Goal: Information Seeking & Learning: Learn about a topic

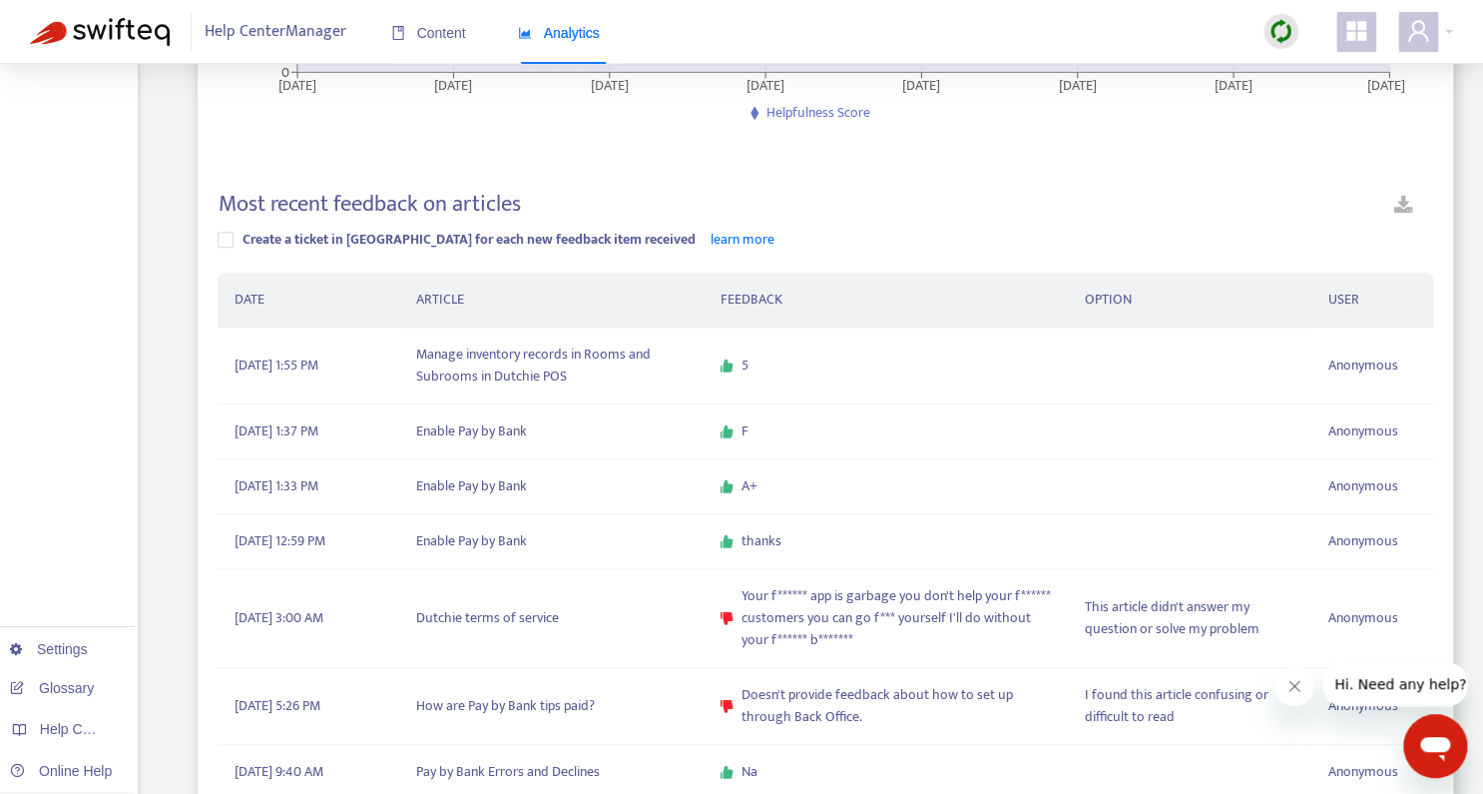
scroll to position [499, 0]
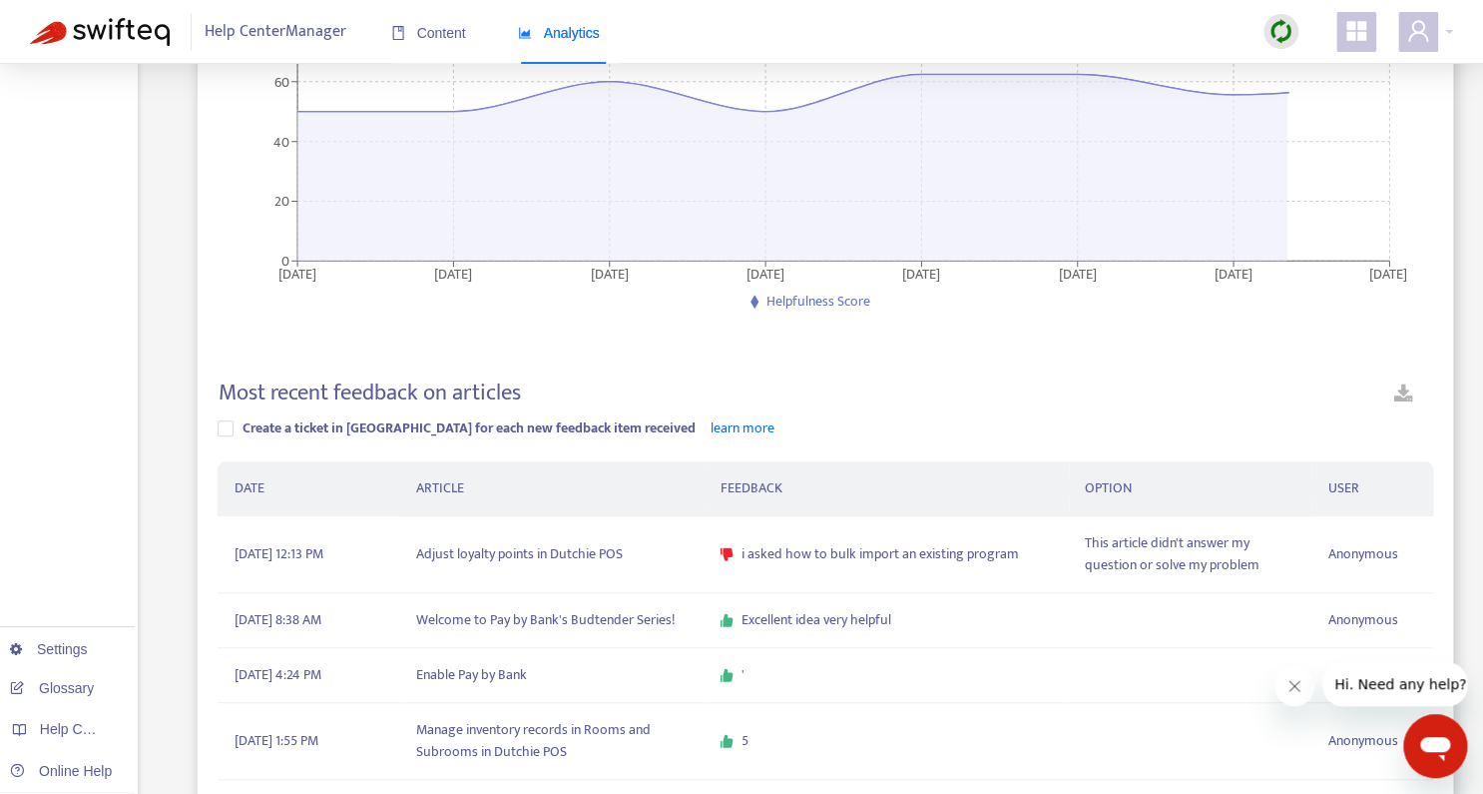
scroll to position [293, 0]
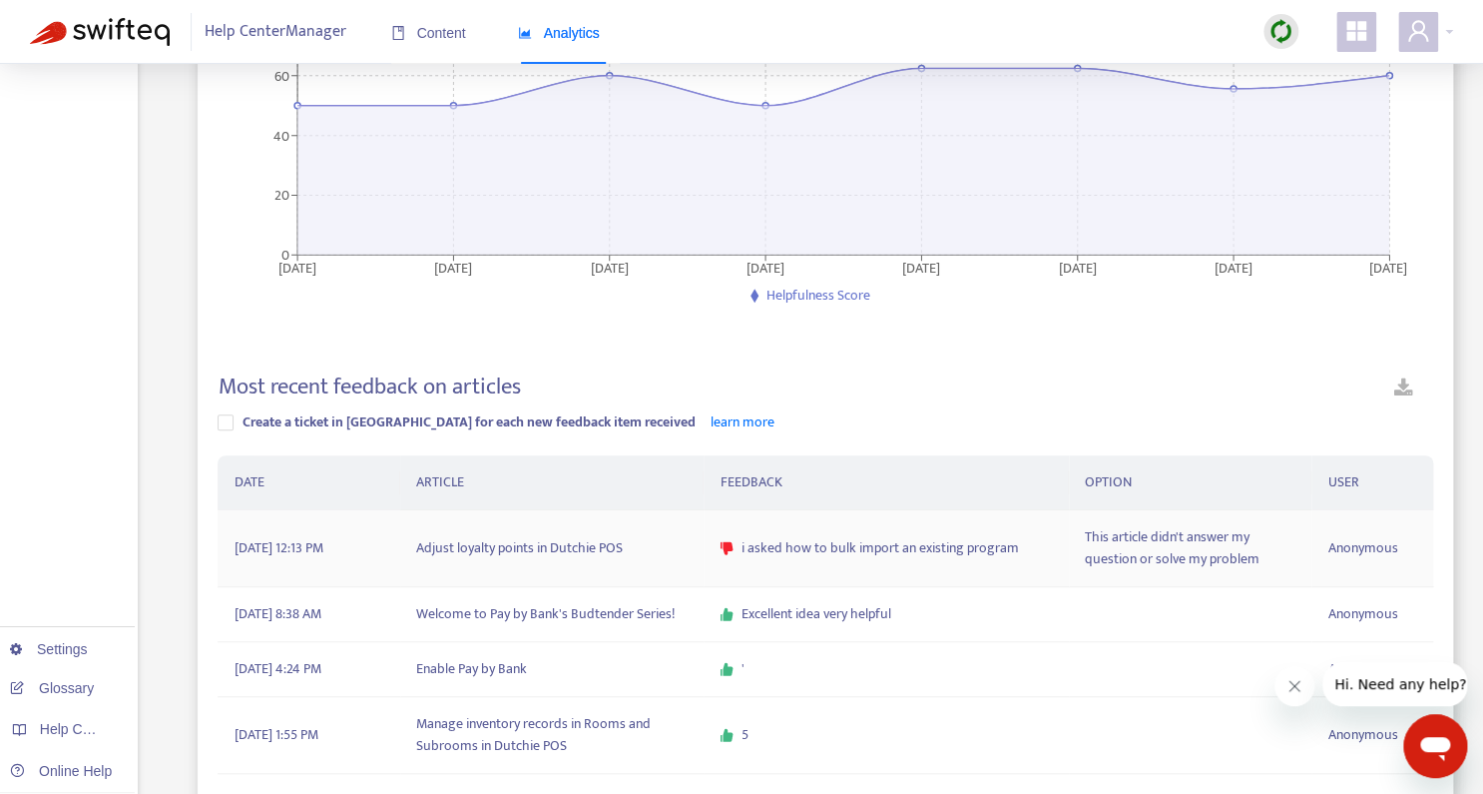
click at [969, 548] on span "i asked how to bulk import an existing program" at bounding box center [881, 548] width 278 height 22
